Goal: Task Accomplishment & Management: Complete application form

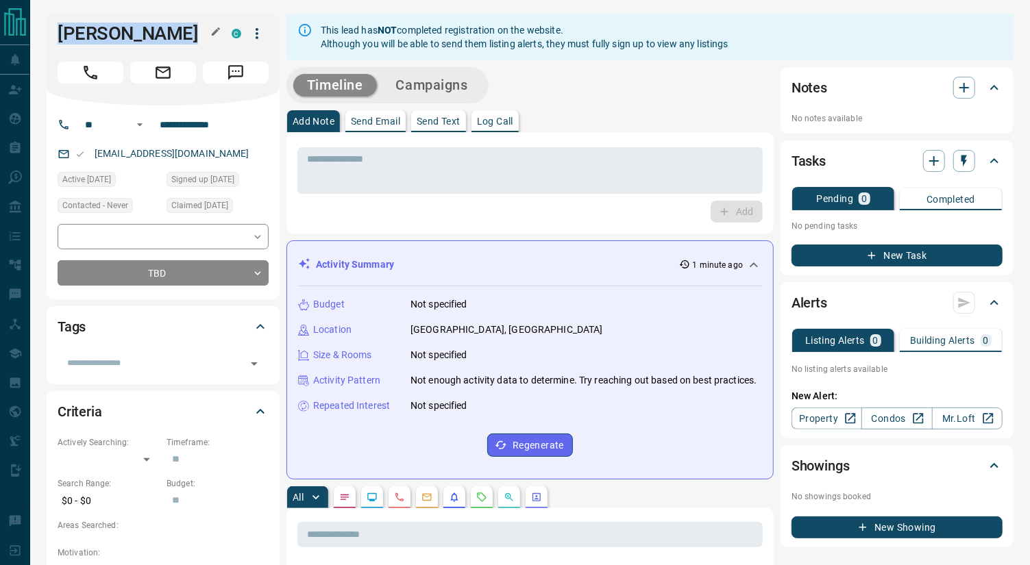
drag, startPoint x: 50, startPoint y: 32, endPoint x: 173, endPoint y: 39, distance: 123.5
click at [173, 39] on div "[PERSON_NAME] C" at bounding box center [163, 60] width 233 height 92
click at [926, 86] on icon "button" at bounding box center [964, 88] width 10 height 10
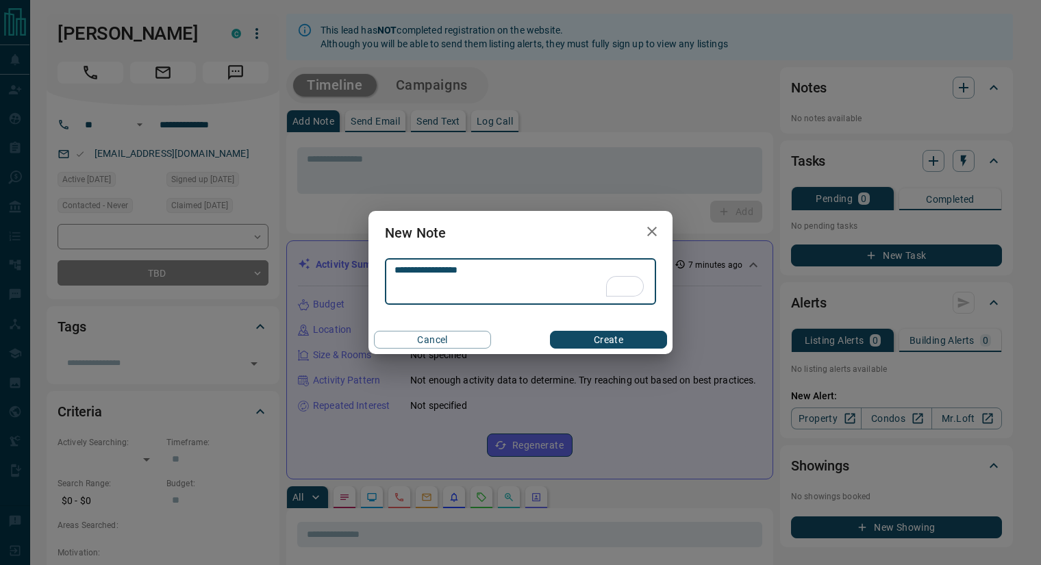
type textarea "**********"
click at [637, 336] on button "Create" at bounding box center [608, 340] width 117 height 18
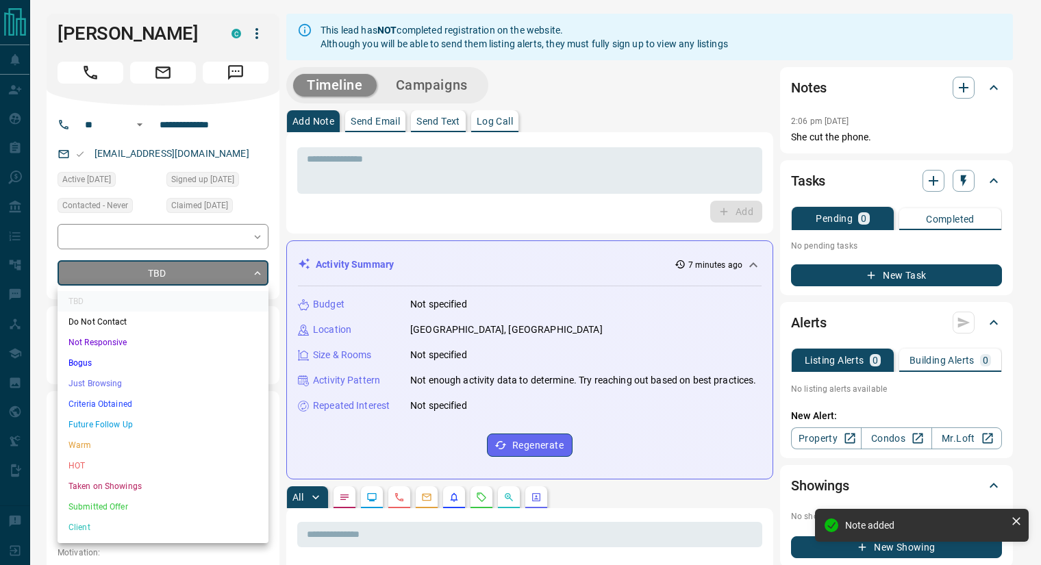
click at [138, 384] on li "Just Browsing" at bounding box center [163, 383] width 211 height 21
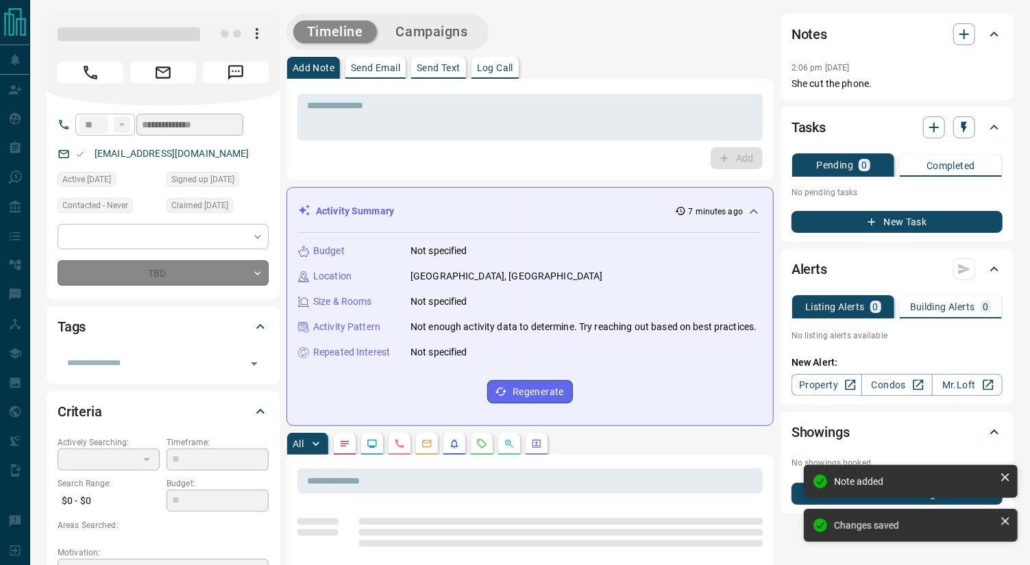
type input "*"
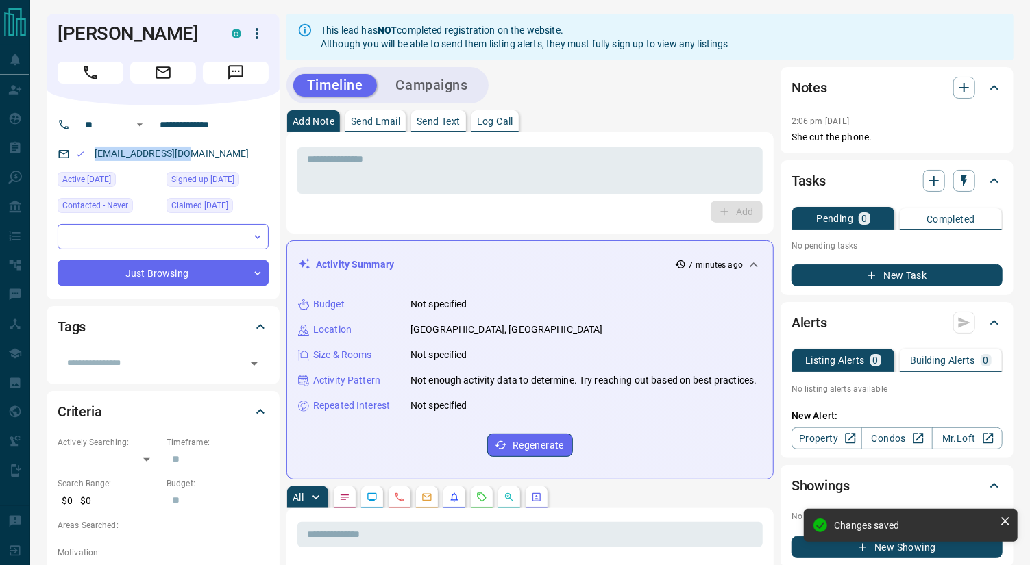
drag, startPoint x: 210, startPoint y: 149, endPoint x: 93, endPoint y: 147, distance: 116.5
click at [93, 147] on div "[EMAIL_ADDRESS][DOMAIN_NAME]" at bounding box center [163, 153] width 211 height 23
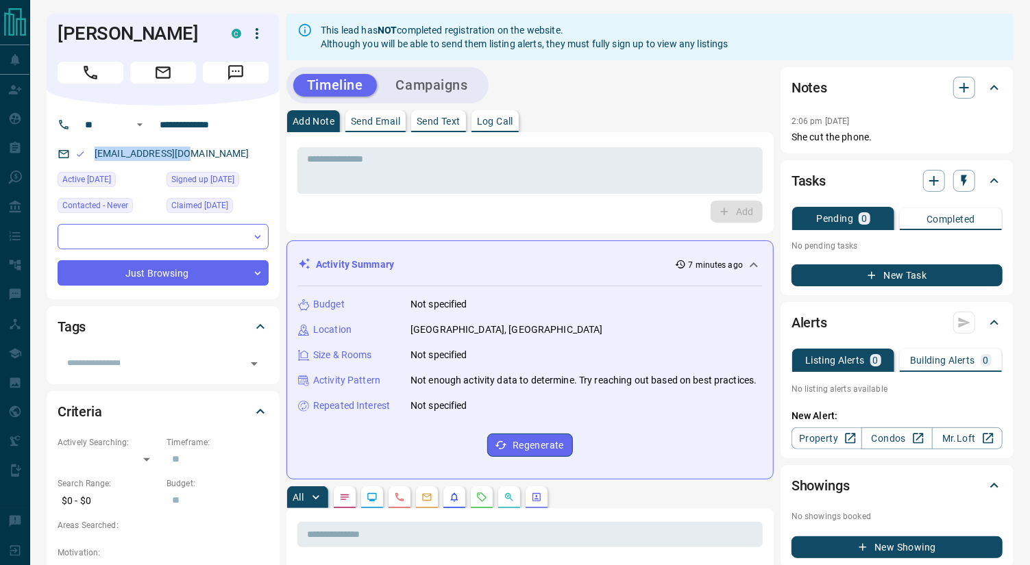
copy link "[EMAIL_ADDRESS][DOMAIN_NAME]"
